Goal: Communication & Community: Answer question/provide support

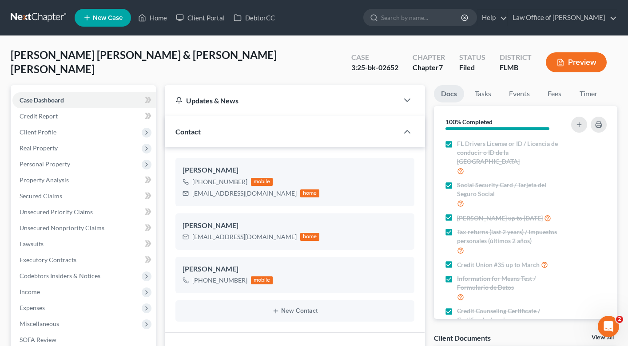
scroll to position [15581, 0]
click at [157, 20] on link "Home" at bounding box center [153, 18] width 38 height 16
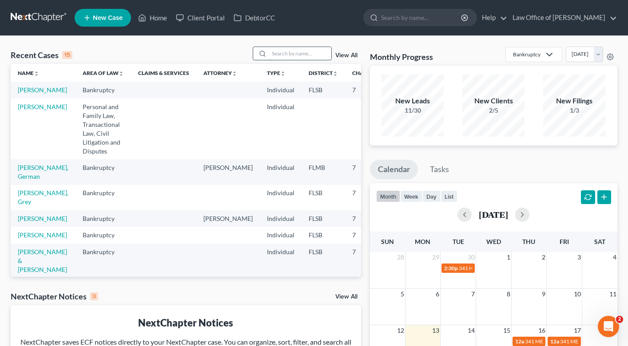
click at [279, 52] on input "search" at bounding box center [300, 53] width 62 height 13
type input "[PERSON_NAME]"
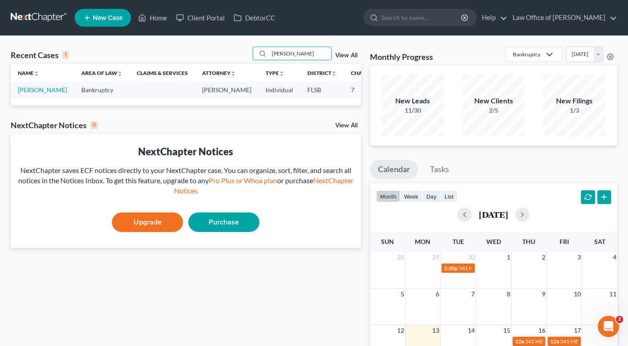
click at [31, 94] on td "[PERSON_NAME]" at bounding box center [42, 90] width 63 height 16
click at [29, 90] on link "[PERSON_NAME]" at bounding box center [42, 90] width 49 height 8
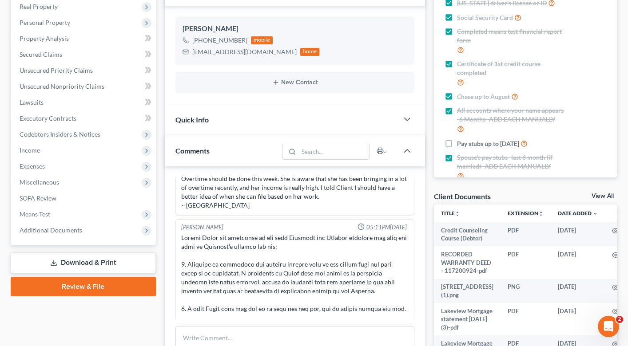
scroll to position [204, 0]
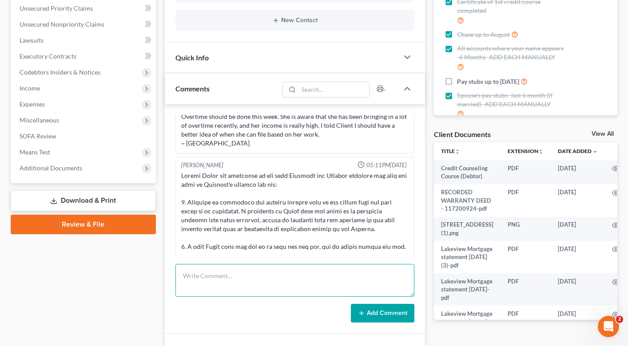
click at [210, 284] on textarea at bounding box center [294, 280] width 239 height 33
click at [356, 277] on textarea "Case# COCE-25-000462: CLAIM OF EXEMPTION SENT UP TOJUDGE BACK IN UGUST." at bounding box center [294, 280] width 239 height 33
click at [183, 288] on textarea "Case# COCE-25-000462: CLAIM OF EXEMPTION SENT UP TO JUDGE BACK IN [GEOGRAPHIC_D…" at bounding box center [294, 280] width 239 height 33
click at [227, 288] on textarea "Case# COCE-25-000462: CLAIM OF EXEMPTION SENT UP TO JUDGE BACK IN AUGUST." at bounding box center [294, 280] width 239 height 33
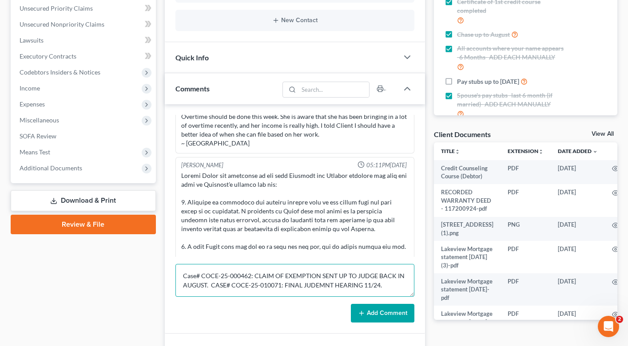
click at [317, 285] on textarea "Case# COCE-25-000462: CLAIM OF EXEMPTION SENT UP TO JUDGE BACK IN AUGUST. CASE#…" at bounding box center [294, 280] width 239 height 33
click at [395, 286] on textarea "Case# COCE-25-000462: CLAIM OF EXEMPTION SENT UP TO JUDGE BACK IN AUGUST. CASE#…" at bounding box center [294, 280] width 239 height 33
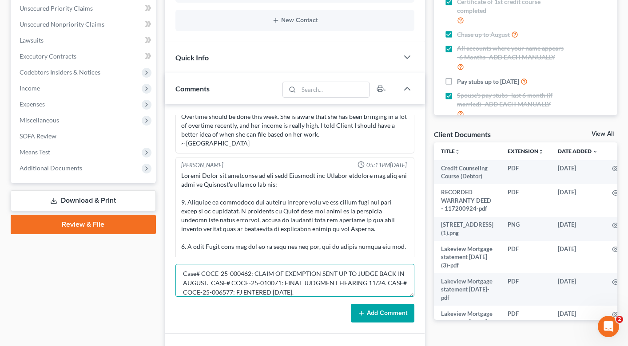
type textarea "Case# COCE-25-000462: CLAIM OF EXEMPTION SENT UP TO JUDGE BACK IN AUGUST. CASE#…"
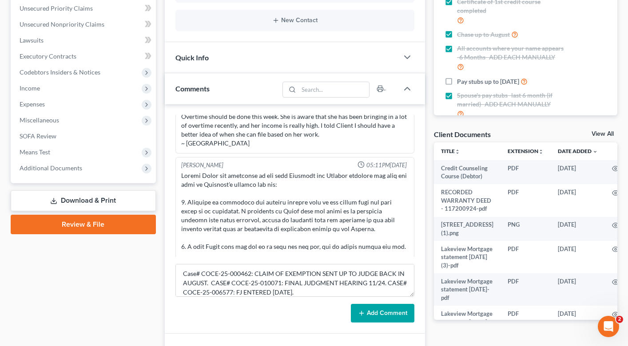
click at [383, 318] on button "Add Comment" at bounding box center [382, 313] width 63 height 19
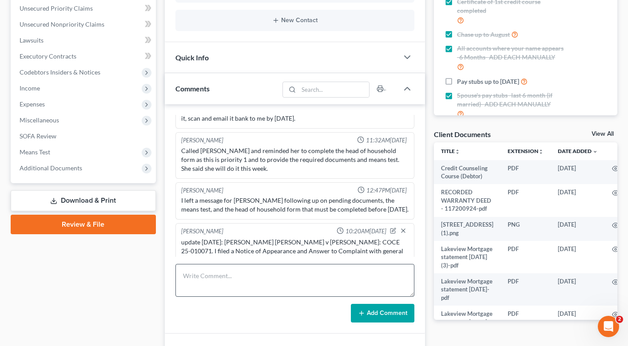
scroll to position [0, 0]
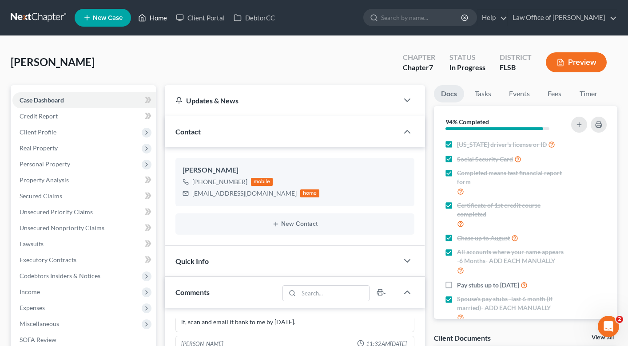
click at [158, 17] on link "Home" at bounding box center [153, 18] width 38 height 16
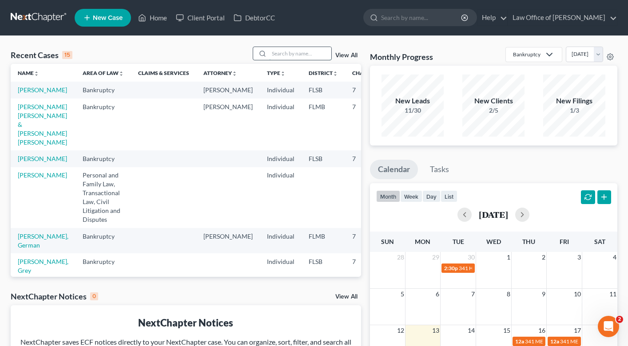
click at [283, 56] on input "search" at bounding box center [300, 53] width 62 height 13
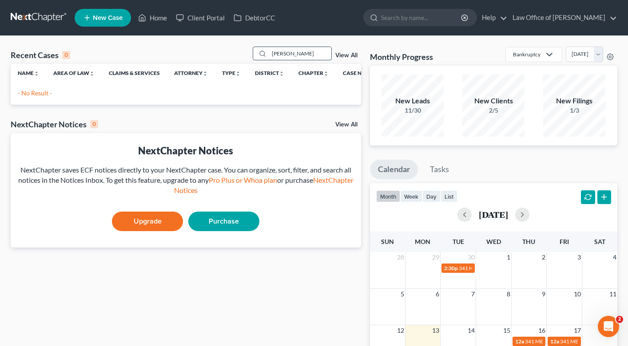
drag, startPoint x: 303, startPoint y: 52, endPoint x: 329, endPoint y: 52, distance: 25.7
click at [329, 52] on input "[PERSON_NAME]" at bounding box center [300, 53] width 62 height 13
type input "[PERSON_NAME]"
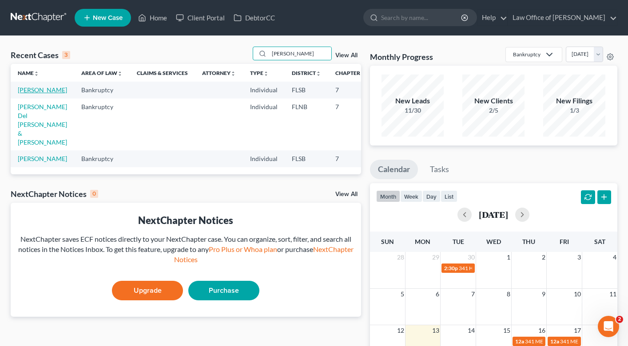
click at [25, 90] on link "[PERSON_NAME]" at bounding box center [42, 90] width 49 height 8
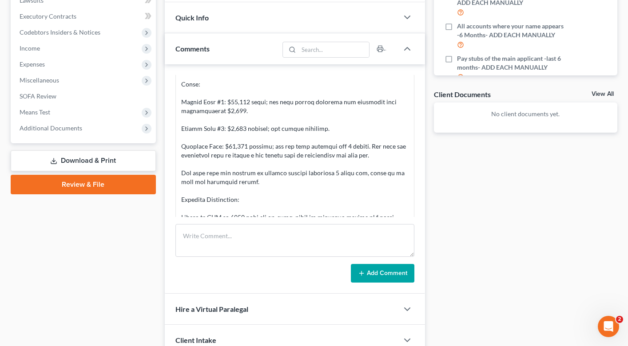
scroll to position [241, 0]
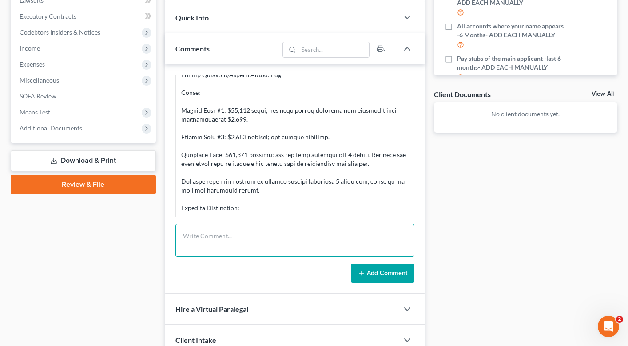
click at [213, 242] on textarea at bounding box center [294, 240] width 239 height 33
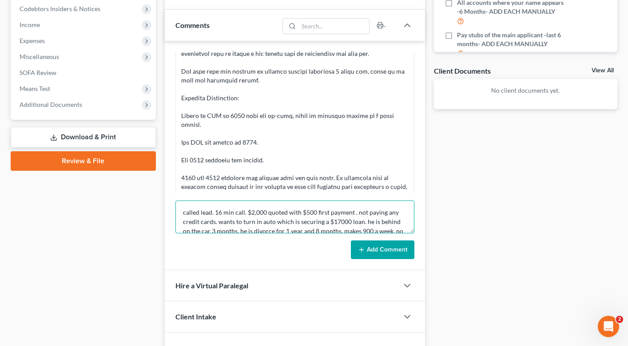
scroll to position [19, 0]
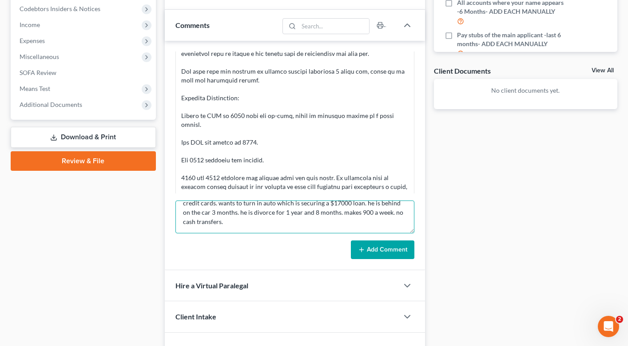
type textarea "called lead. 16 min call. $2,000 quoted with $500 first payment . not paying an…"
click at [378, 255] on button "Add Comment" at bounding box center [382, 250] width 63 height 19
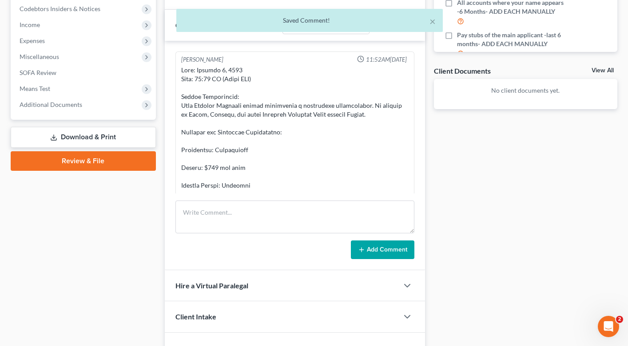
scroll to position [0, 0]
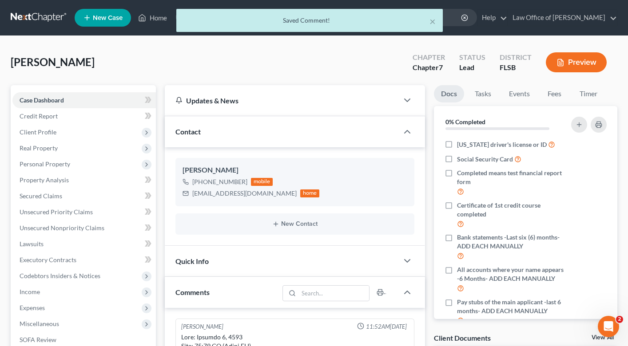
click at [155, 17] on div "× Saved Comment!" at bounding box center [310, 23] width 628 height 28
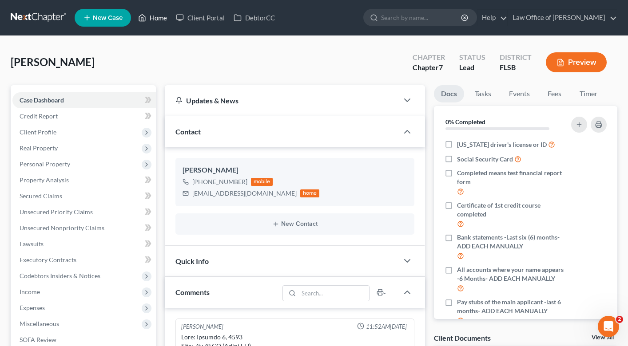
click at [160, 20] on link "Home" at bounding box center [153, 18] width 38 height 16
